Goal: Information Seeking & Learning: Find contact information

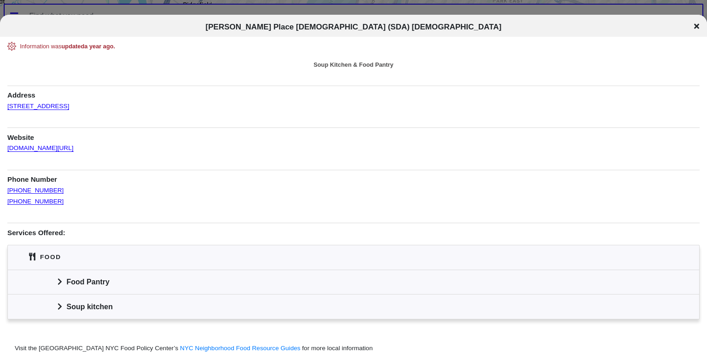
scroll to position [29, 0]
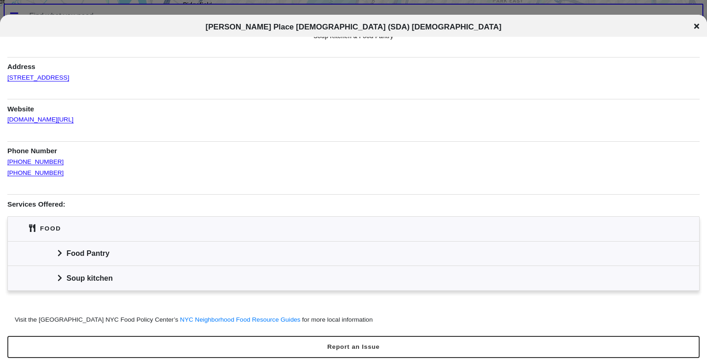
click at [56, 252] on div "Food Pantry" at bounding box center [354, 253] width 692 height 25
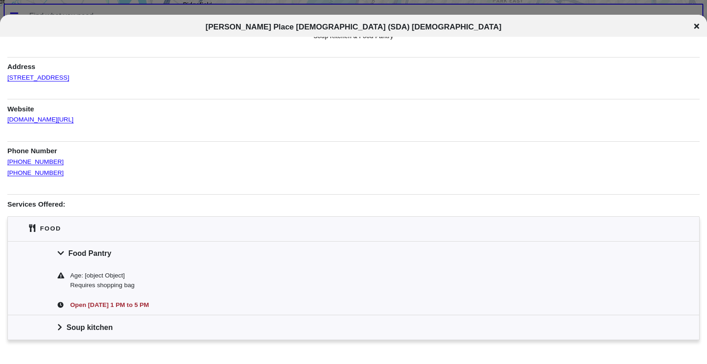
click at [60, 324] on icon at bounding box center [60, 327] width 5 height 7
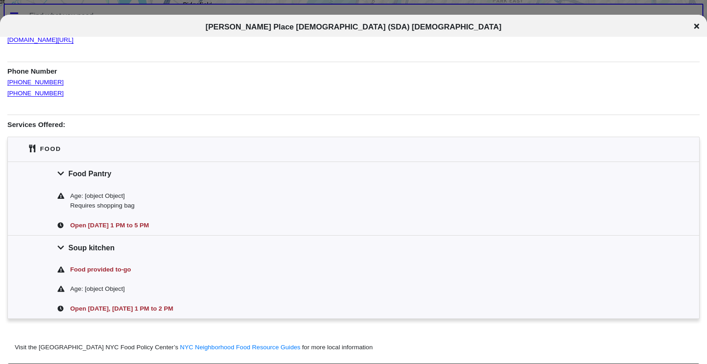
scroll to position [136, 0]
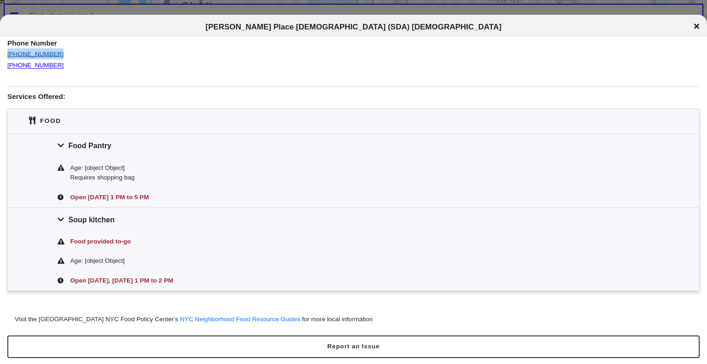
drag, startPoint x: 57, startPoint y: 52, endPoint x: 7, endPoint y: 47, distance: 49.5
click at [7, 48] on div "(718) 230-0229" at bounding box center [353, 53] width 693 height 11
copy link "(718) 230-0229"
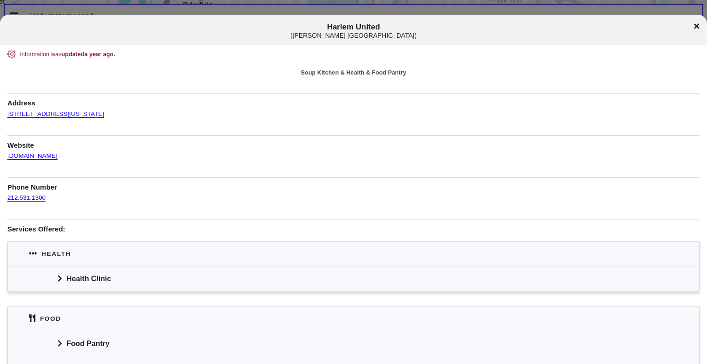
scroll to position [59, 0]
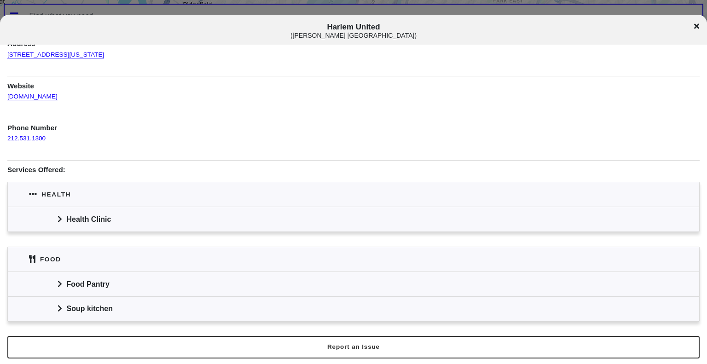
click at [59, 218] on icon at bounding box center [60, 218] width 5 height 7
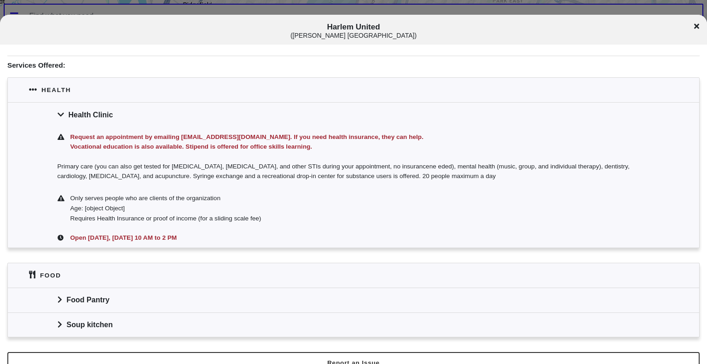
scroll to position [180, 0]
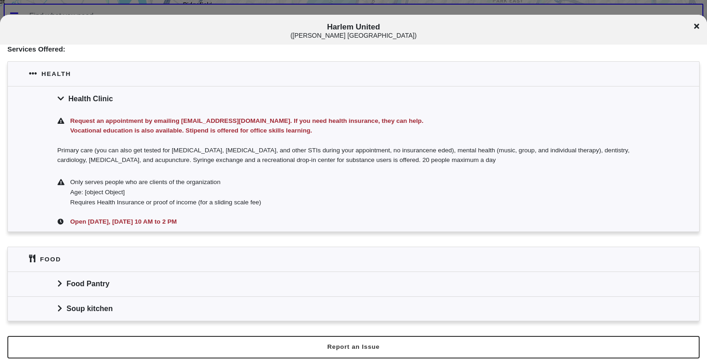
click at [55, 279] on div "Food Pantry" at bounding box center [354, 284] width 692 height 25
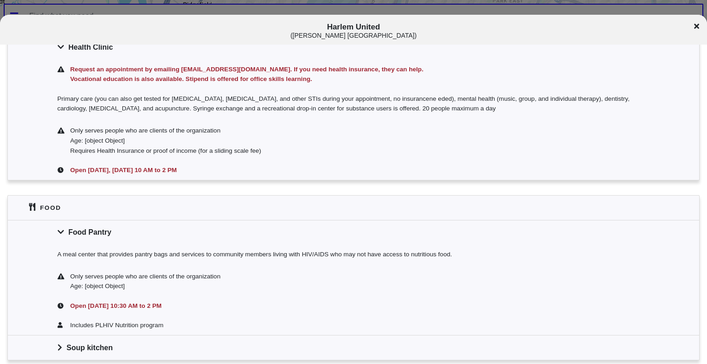
scroll to position [271, 0]
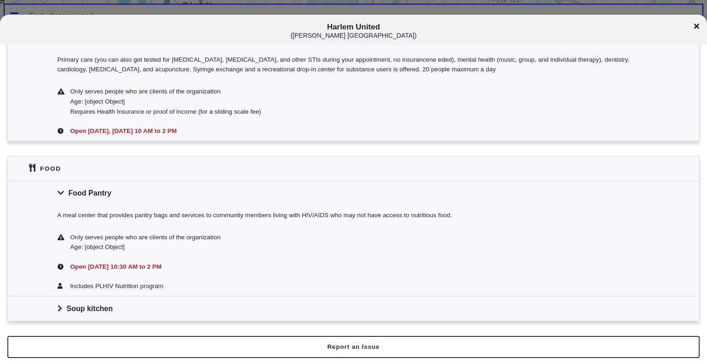
click at [60, 308] on icon at bounding box center [60, 308] width 4 height 6
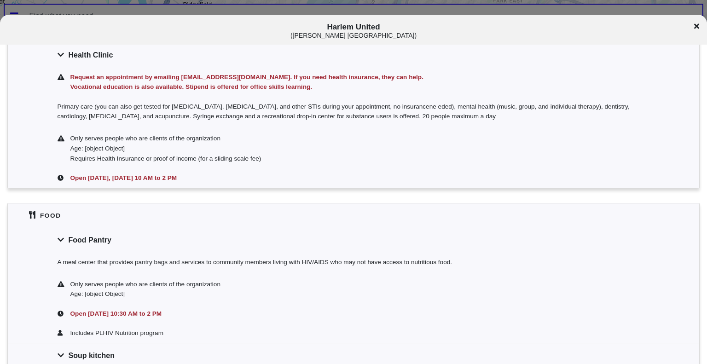
scroll to position [219, 0]
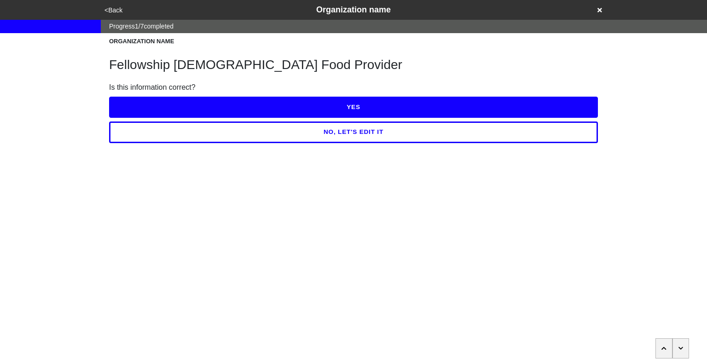
click at [599, 11] on icon at bounding box center [600, 10] width 5 height 5
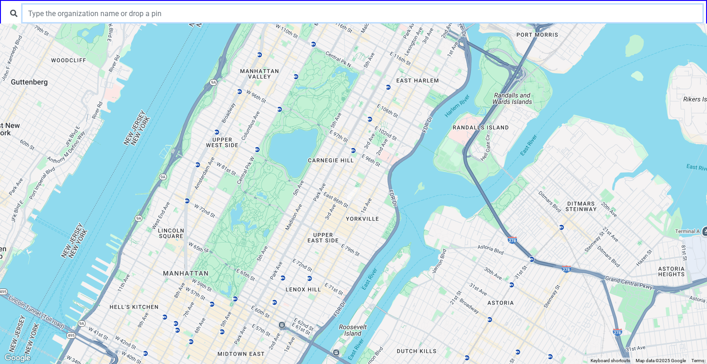
click at [326, 18] on input "text" at bounding box center [363, 13] width 680 height 17
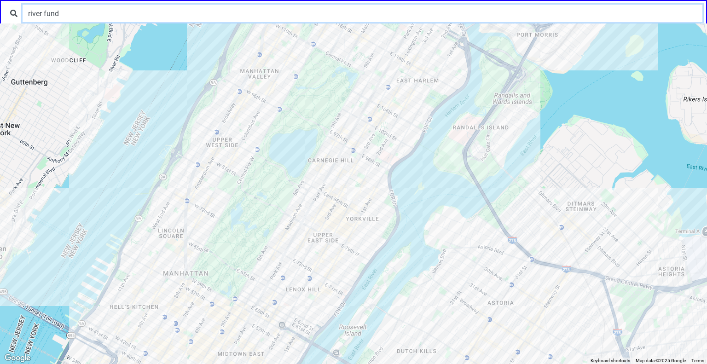
type input "river fund"
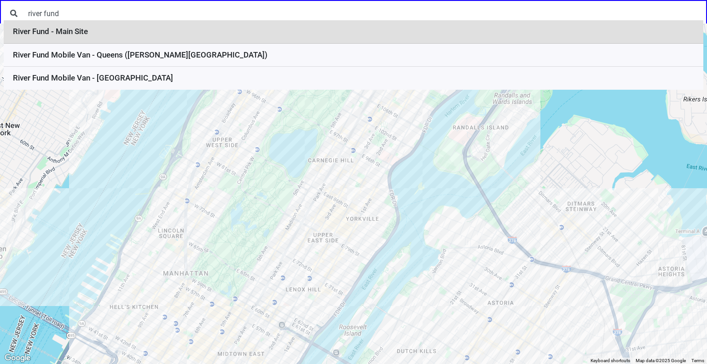
click at [168, 38] on li "River Fund - Main Site" at bounding box center [354, 31] width 700 height 23
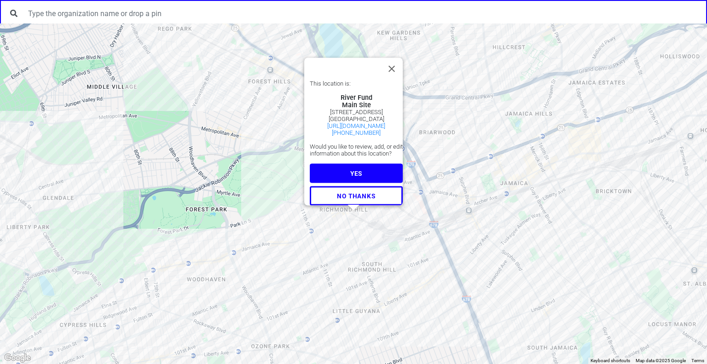
click at [363, 168] on button "YES" at bounding box center [356, 173] width 93 height 19
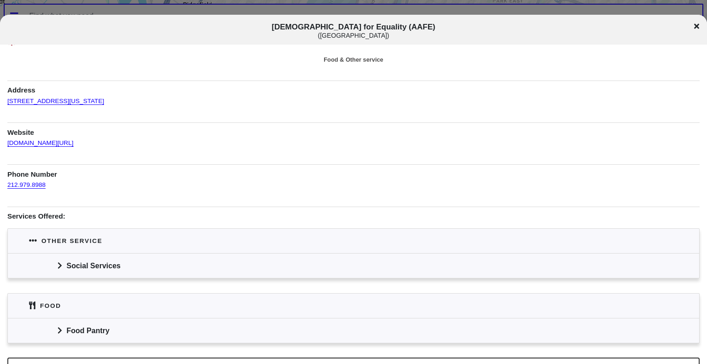
scroll to position [35, 0]
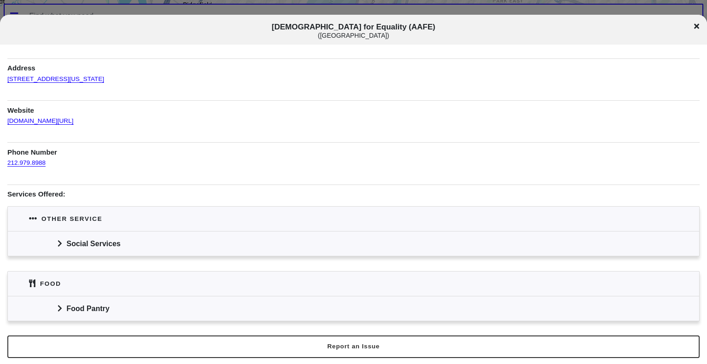
click at [59, 242] on icon at bounding box center [60, 243] width 5 height 7
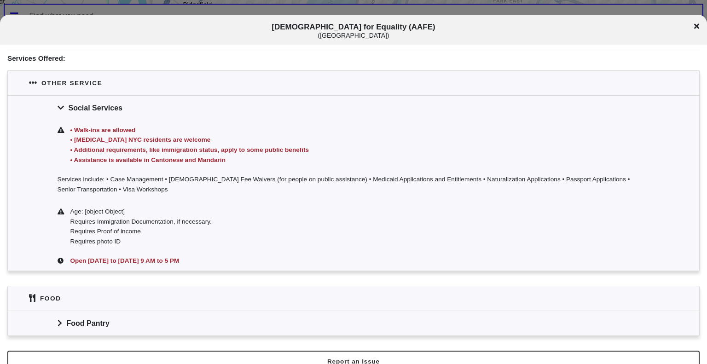
scroll to position [186, 0]
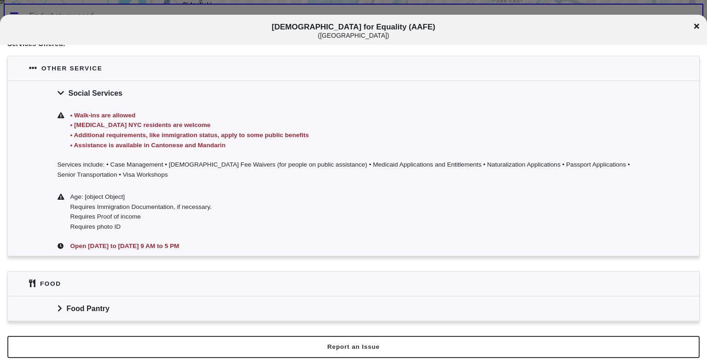
click at [58, 308] on icon at bounding box center [60, 308] width 5 height 7
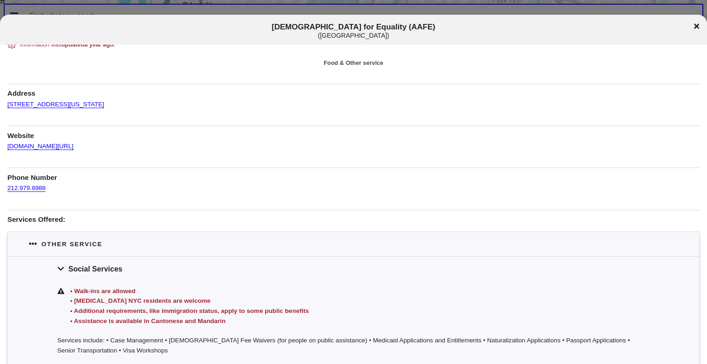
scroll to position [0, 0]
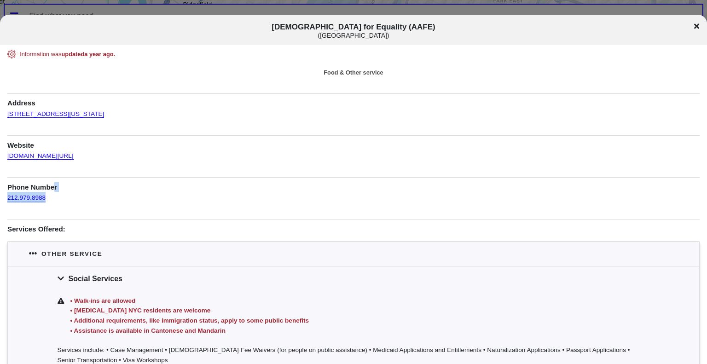
drag, startPoint x: 53, startPoint y: 188, endPoint x: 63, endPoint y: 201, distance: 16.4
click at [63, 201] on div "Phone Number 212.979.8988" at bounding box center [353, 190] width 693 height 26
click at [63, 201] on div "212.979.8988" at bounding box center [353, 197] width 693 height 11
drag, startPoint x: 48, startPoint y: 200, endPoint x: 7, endPoint y: 198, distance: 41.0
click at [7, 198] on div "Information was updated a year ago . Food & Other service Address 111 Division …" at bounding box center [353, 319] width 707 height 538
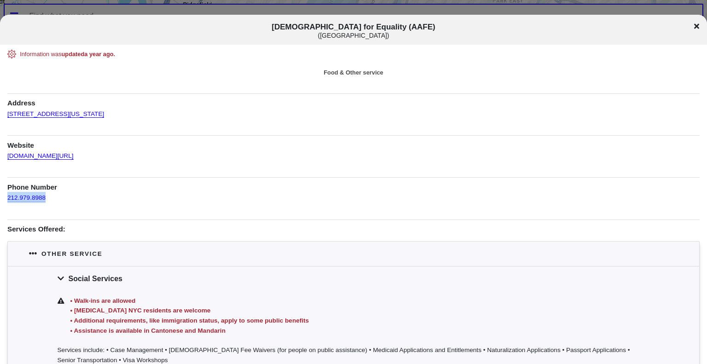
copy link "212.979.8988"
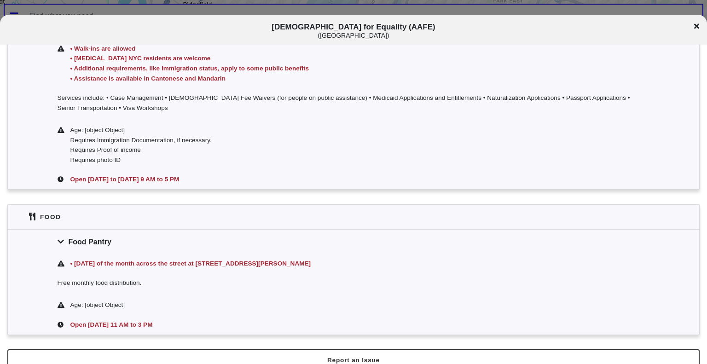
scroll to position [254, 0]
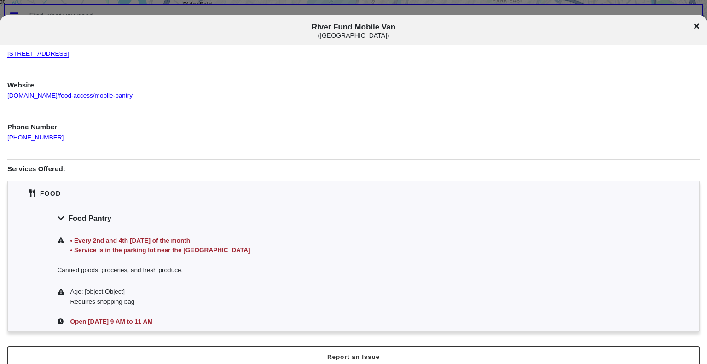
scroll to position [71, 0]
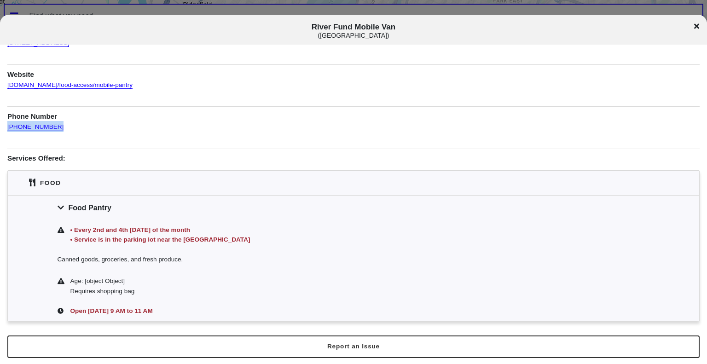
drag, startPoint x: 57, startPoint y: 125, endPoint x: 5, endPoint y: 125, distance: 52.0
click at [5, 125] on div "Information was updated a year ago . Food Pantry Address [STREET_ADDRESS] Websi…" at bounding box center [353, 150] width 707 height 343
copy link "[PHONE_NUMBER]"
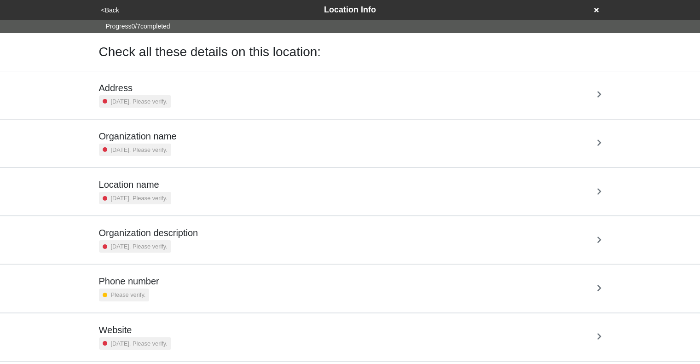
click at [199, 99] on div "Address [DATE]. Please verify." at bounding box center [350, 94] width 503 height 25
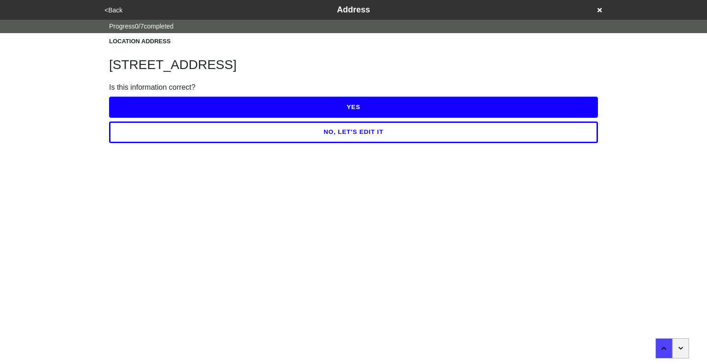
click at [111, 9] on button "<Back" at bounding box center [113, 10] width 23 height 11
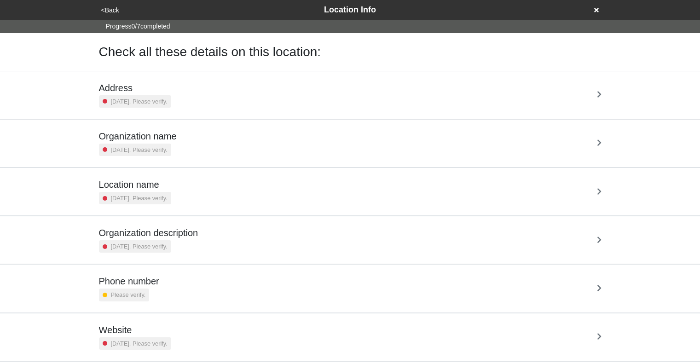
click at [107, 9] on button "<Back" at bounding box center [110, 10] width 23 height 11
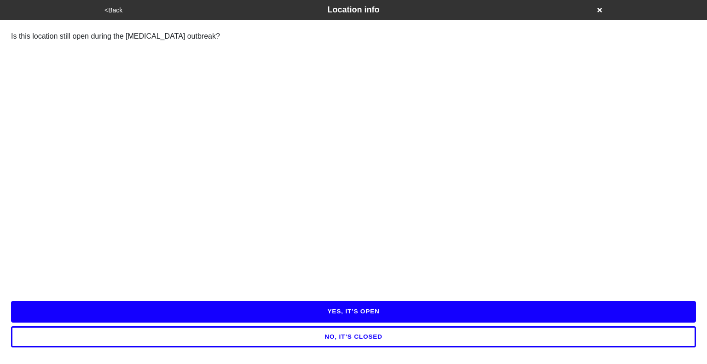
click at [113, 9] on button "<Back" at bounding box center [113, 10] width 23 height 11
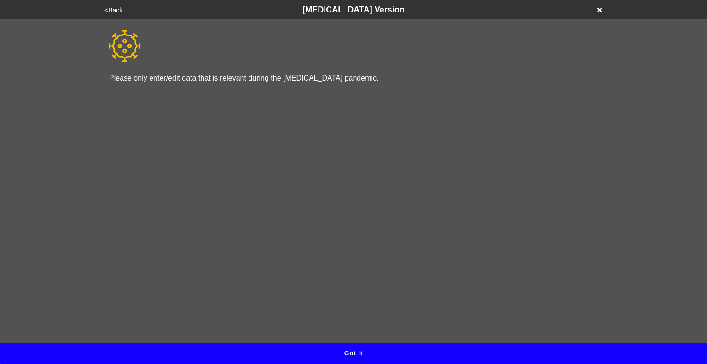
click at [111, 11] on button "<Back" at bounding box center [113, 10] width 23 height 11
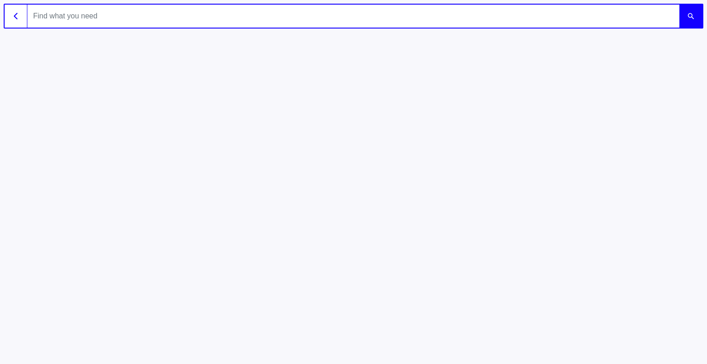
click at [117, 16] on input "text" at bounding box center [354, 16] width 652 height 23
type input "river fund"
click at [680, 5] on button "submit" at bounding box center [691, 16] width 23 height 23
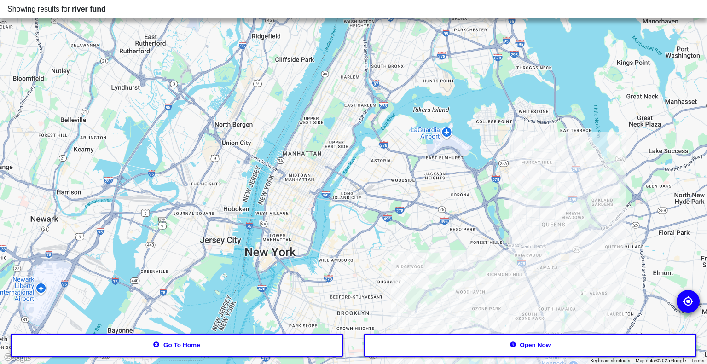
click at [454, 319] on div at bounding box center [353, 182] width 707 height 364
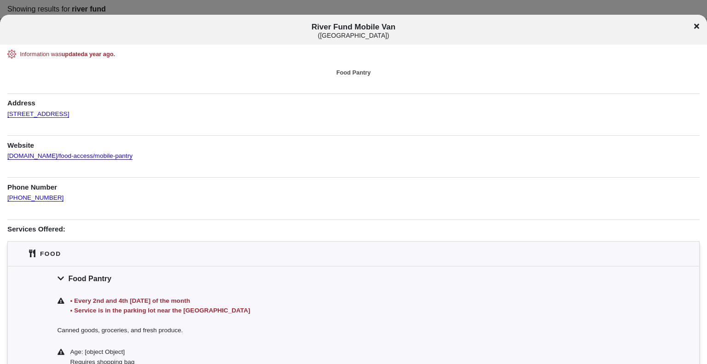
click at [698, 27] on icon at bounding box center [696, 25] width 5 height 5
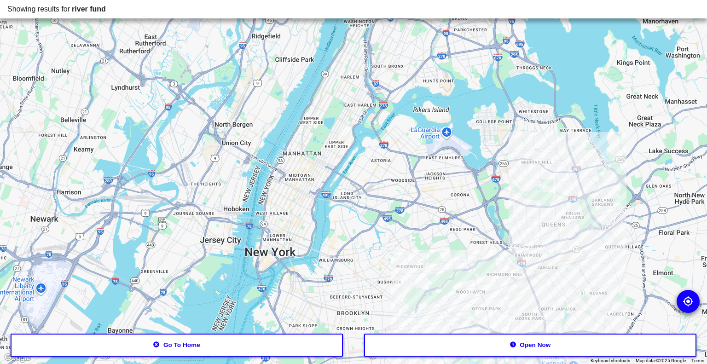
click at [509, 269] on div at bounding box center [353, 182] width 707 height 364
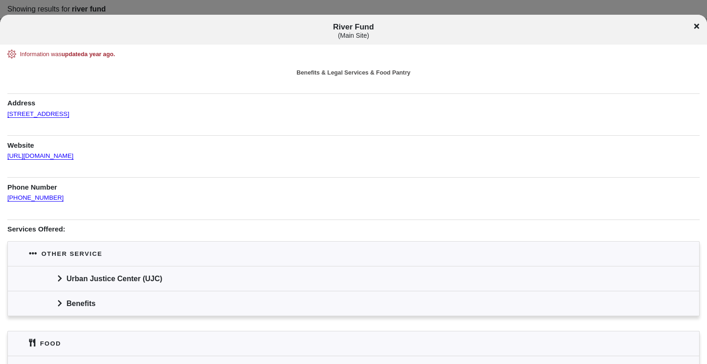
click at [697, 26] on icon at bounding box center [696, 25] width 5 height 5
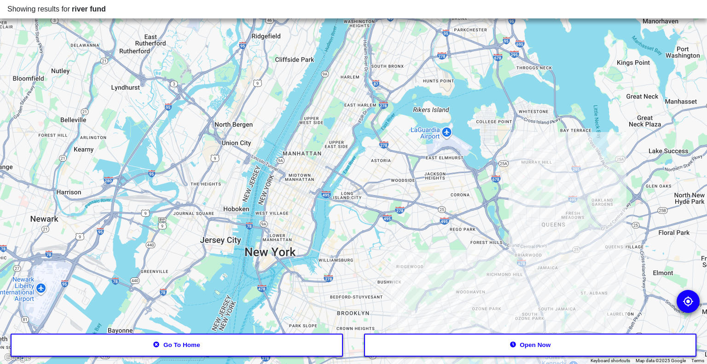
click at [541, 256] on div at bounding box center [353, 182] width 707 height 364
